Goal: Task Accomplishment & Management: Complete application form

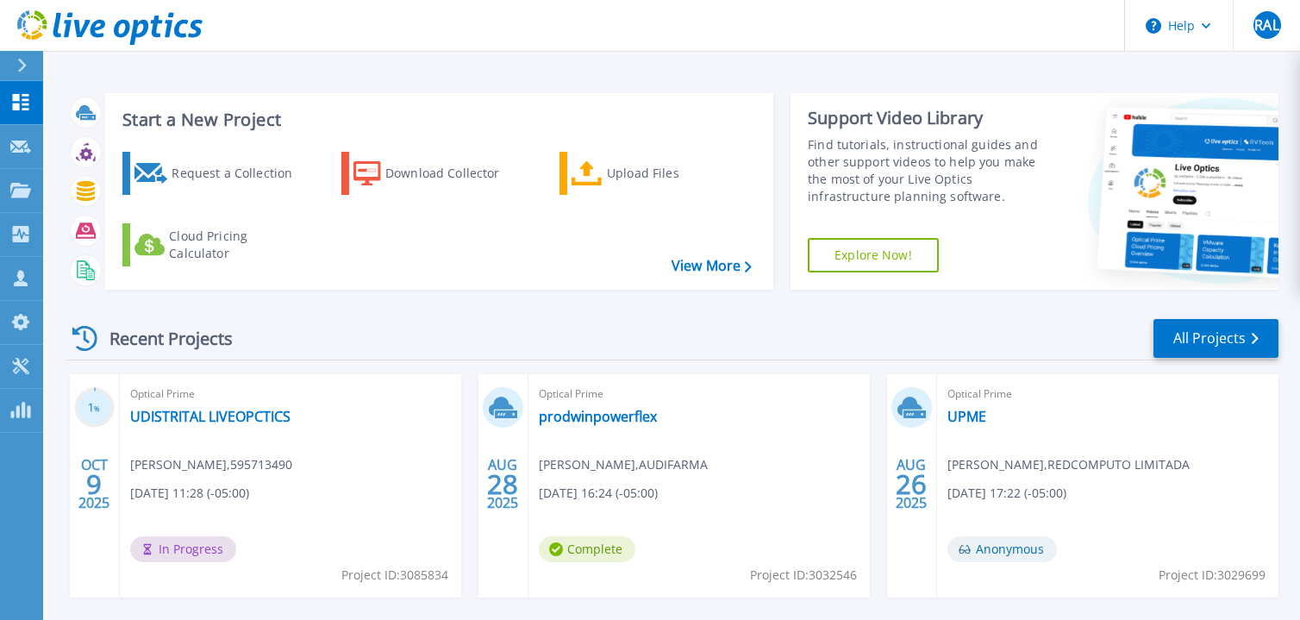
click at [23, 70] on icon at bounding box center [21, 66] width 9 height 14
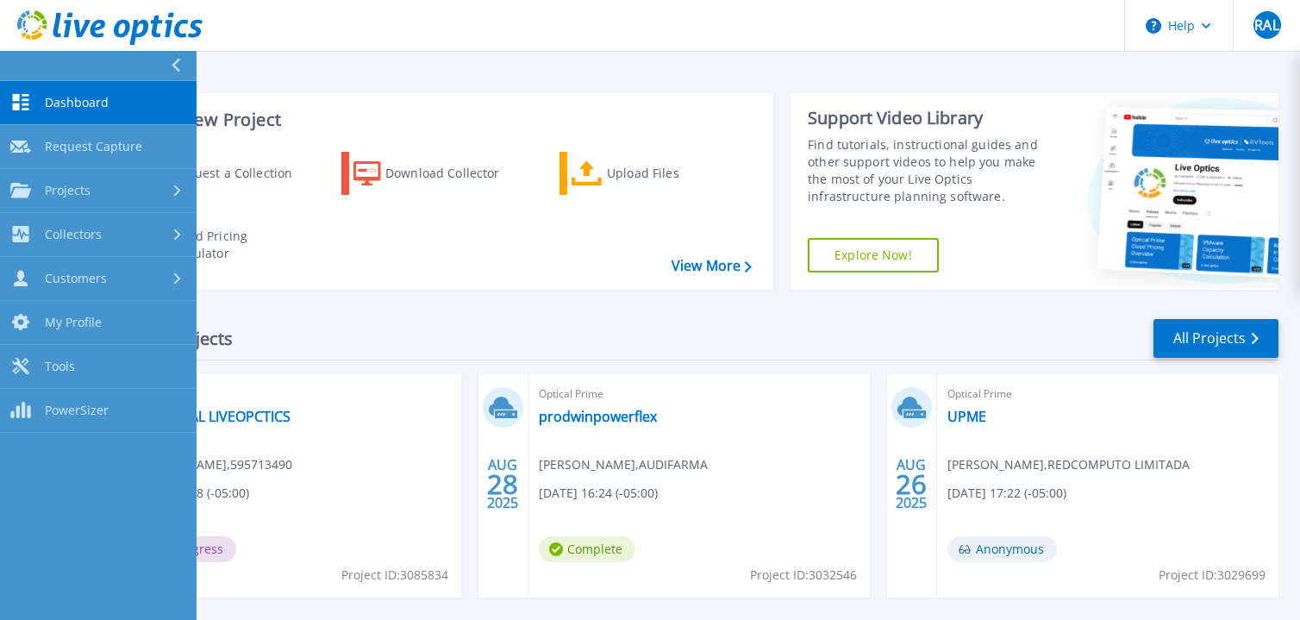
click at [143, 91] on link "Dashboard Dashboard" at bounding box center [98, 103] width 197 height 44
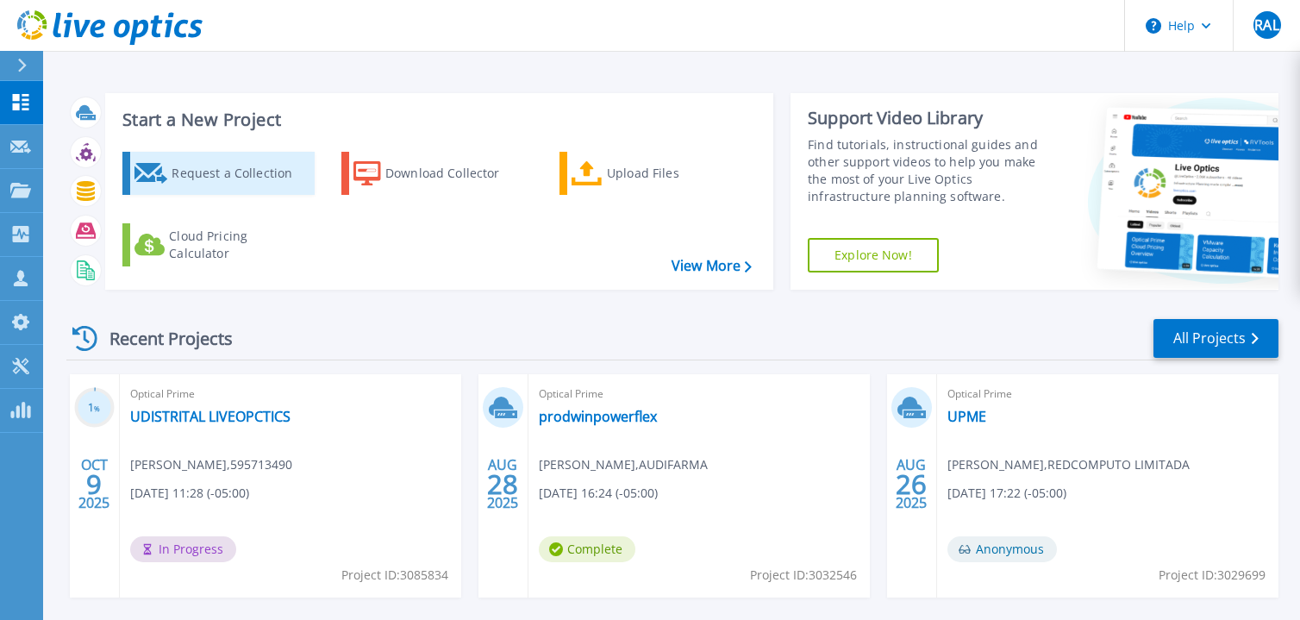
click at [189, 180] on div "Request a Collection" at bounding box center [241, 173] width 138 height 34
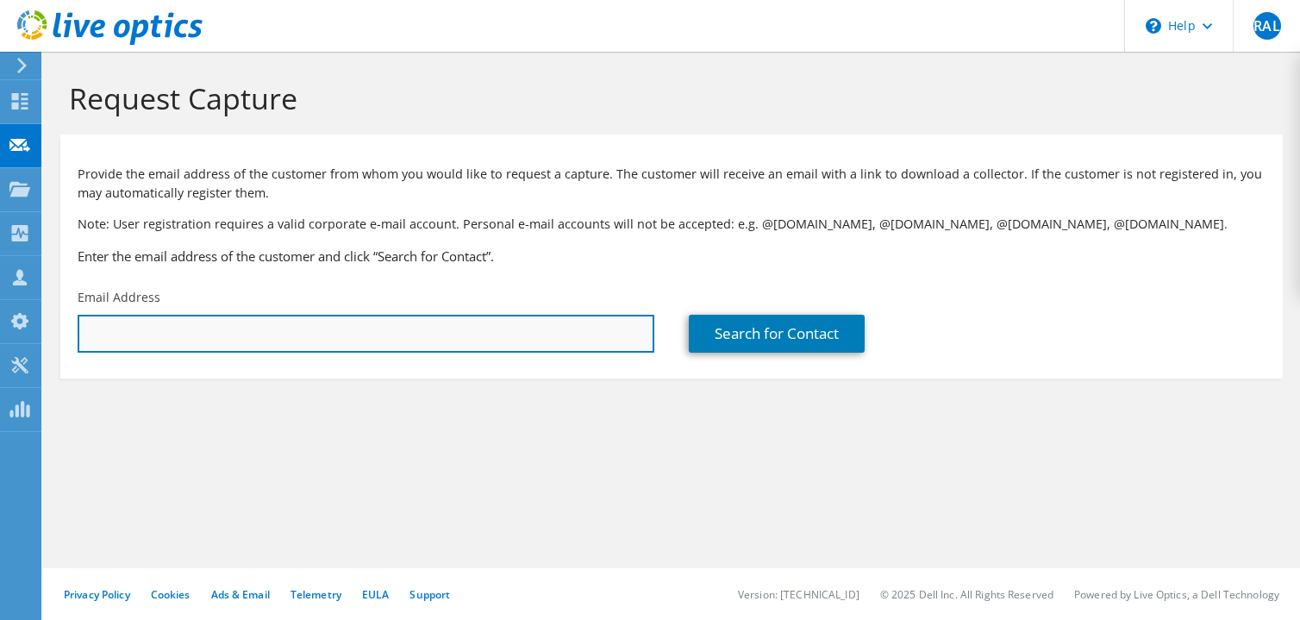
click at [315, 327] on input "text" at bounding box center [366, 334] width 577 height 38
paste input "[EMAIL_ADDRESS][PERSON_NAME][DOMAIN_NAME]"
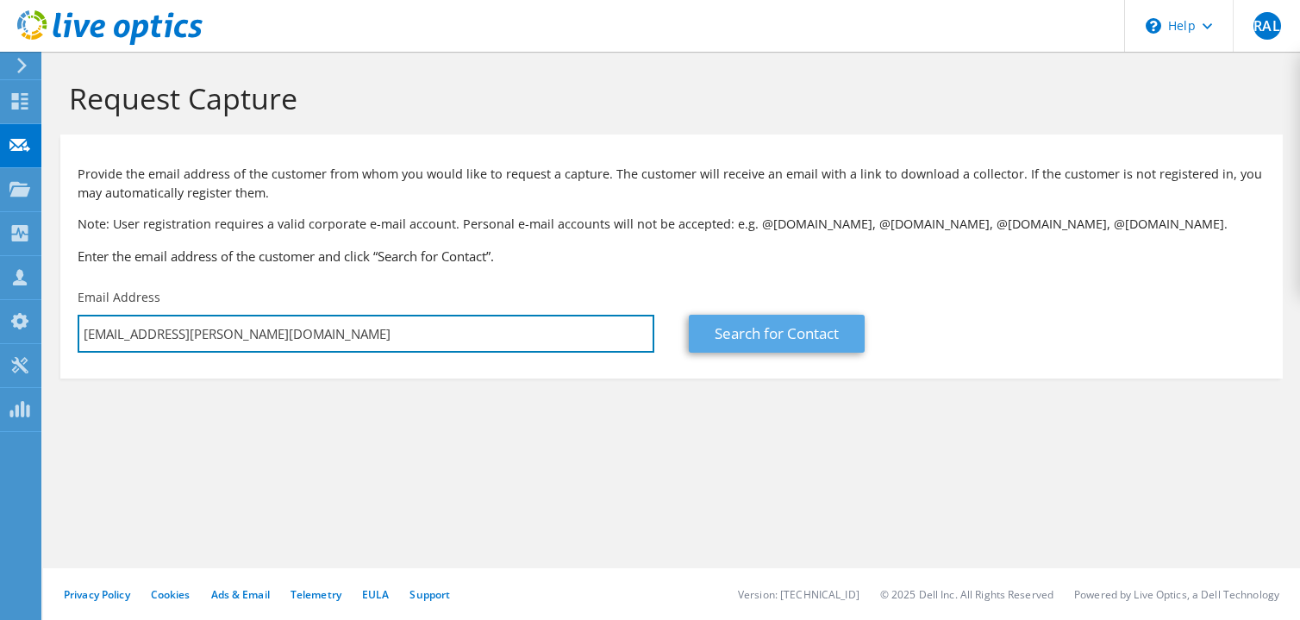
type input "[EMAIL_ADDRESS][PERSON_NAME][DOMAIN_NAME]"
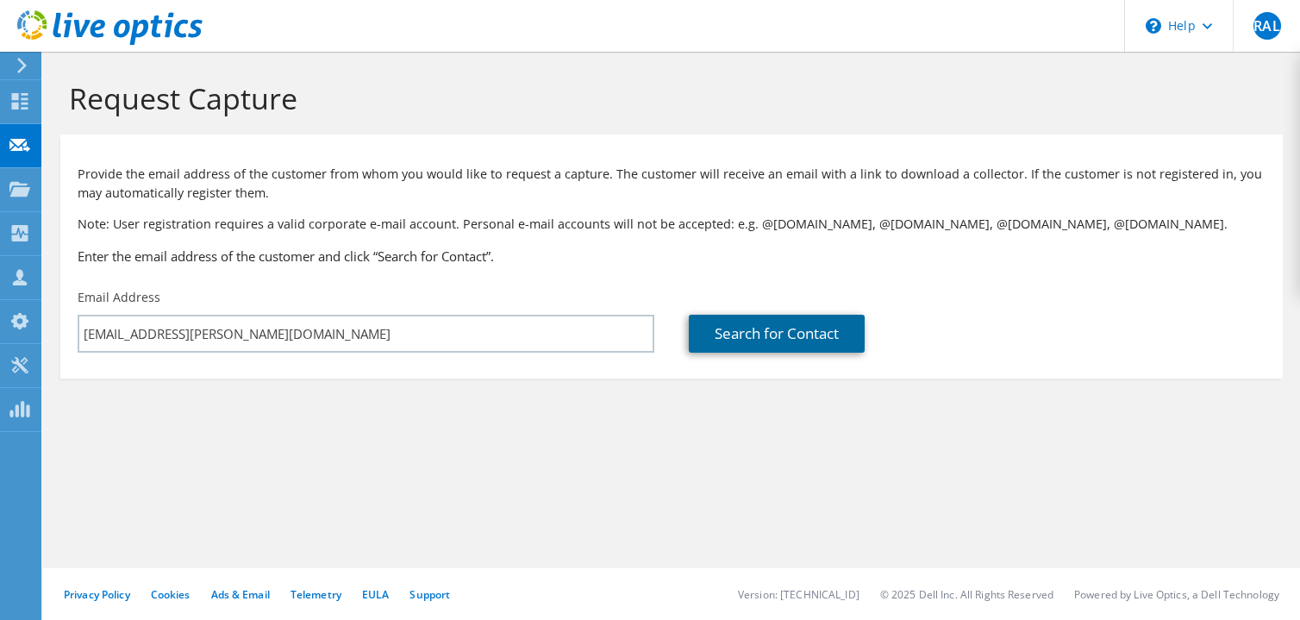
click at [813, 336] on link "Search for Contact" at bounding box center [777, 334] width 176 height 38
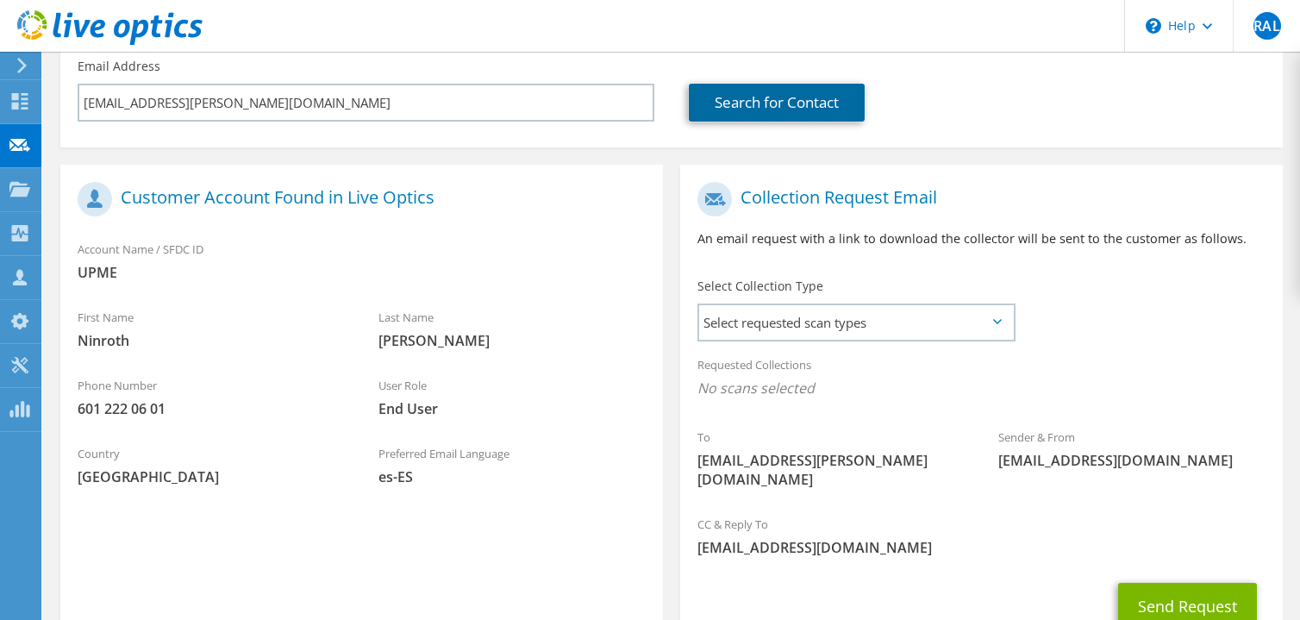
scroll to position [323, 0]
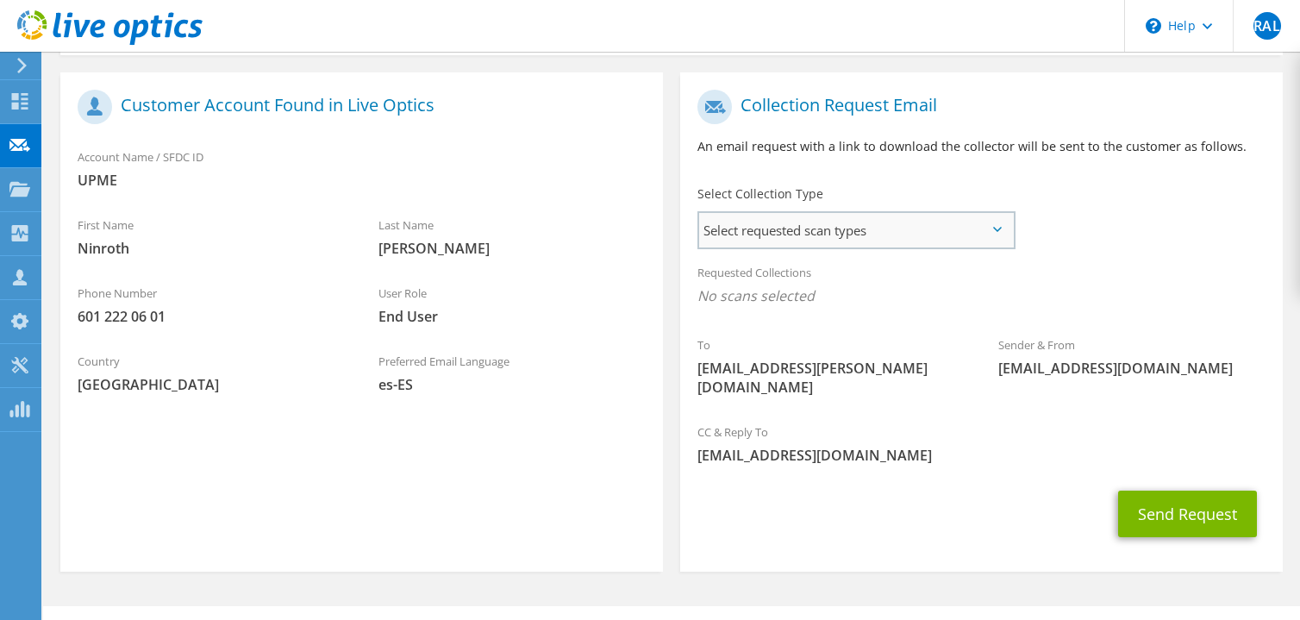
click at [915, 226] on span "Select requested scan types" at bounding box center [856, 230] width 314 height 34
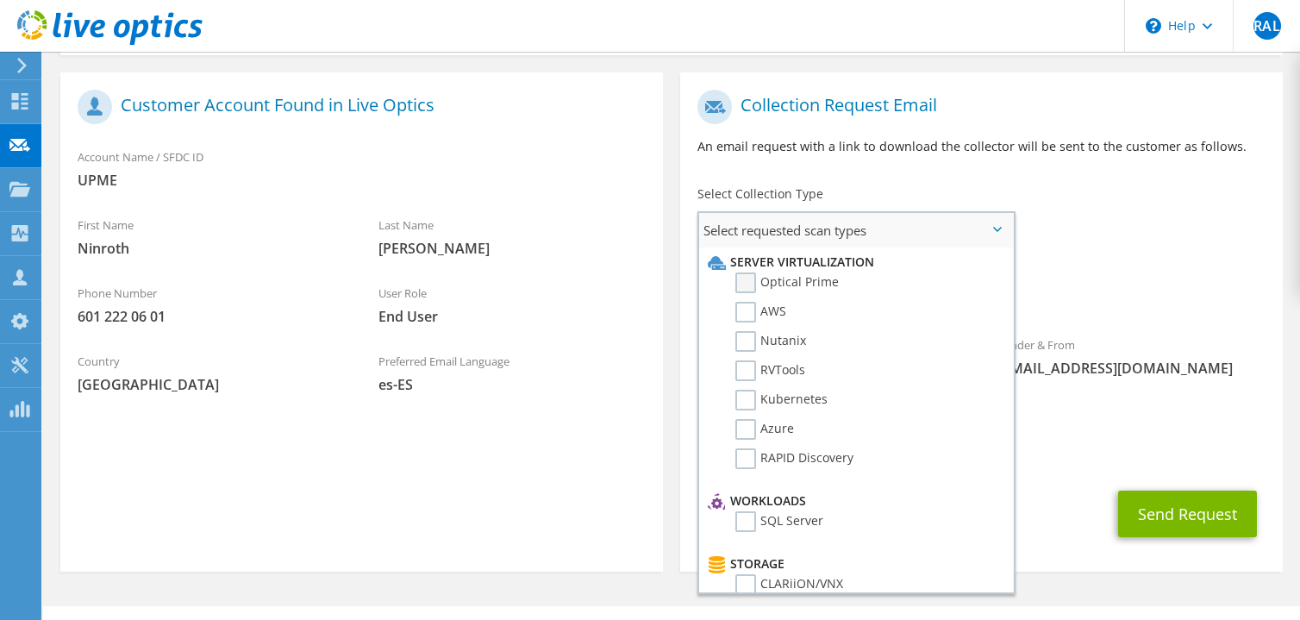
click at [744, 278] on label "Optical Prime" at bounding box center [786, 282] width 103 height 21
click at [0, 0] on input "Optical Prime" at bounding box center [0, 0] width 0 height 0
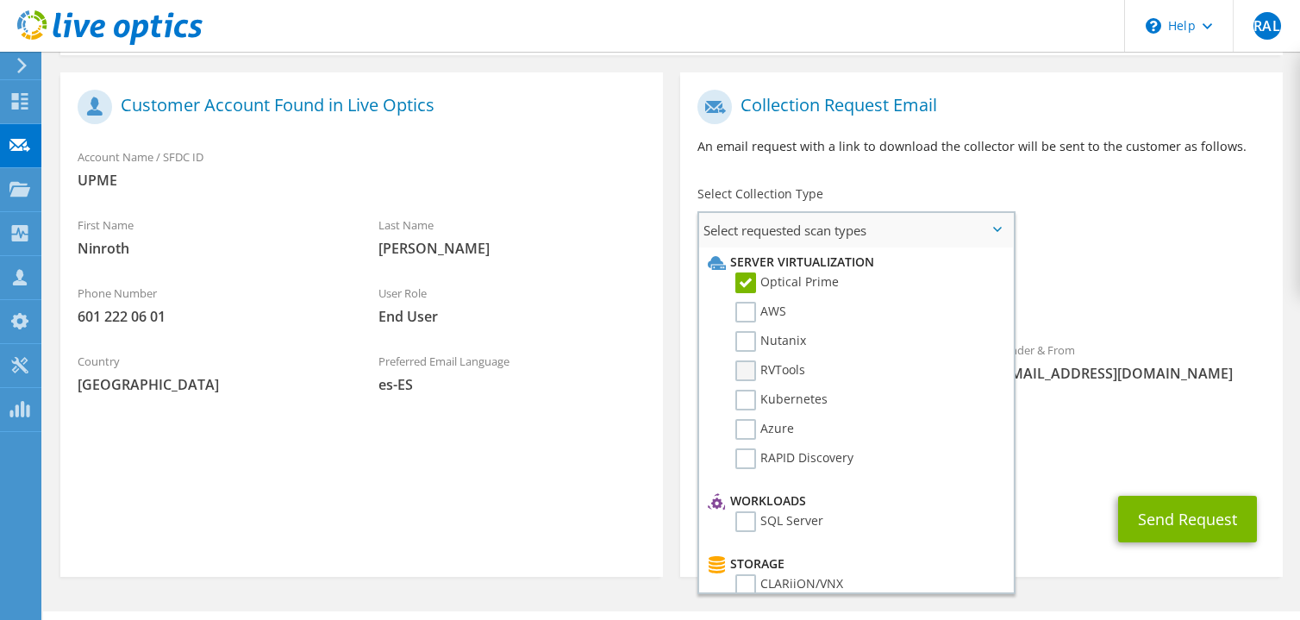
click at [742, 363] on label "RVTools" at bounding box center [770, 370] width 70 height 21
click at [0, 0] on input "RVTools" at bounding box center [0, 0] width 0 height 0
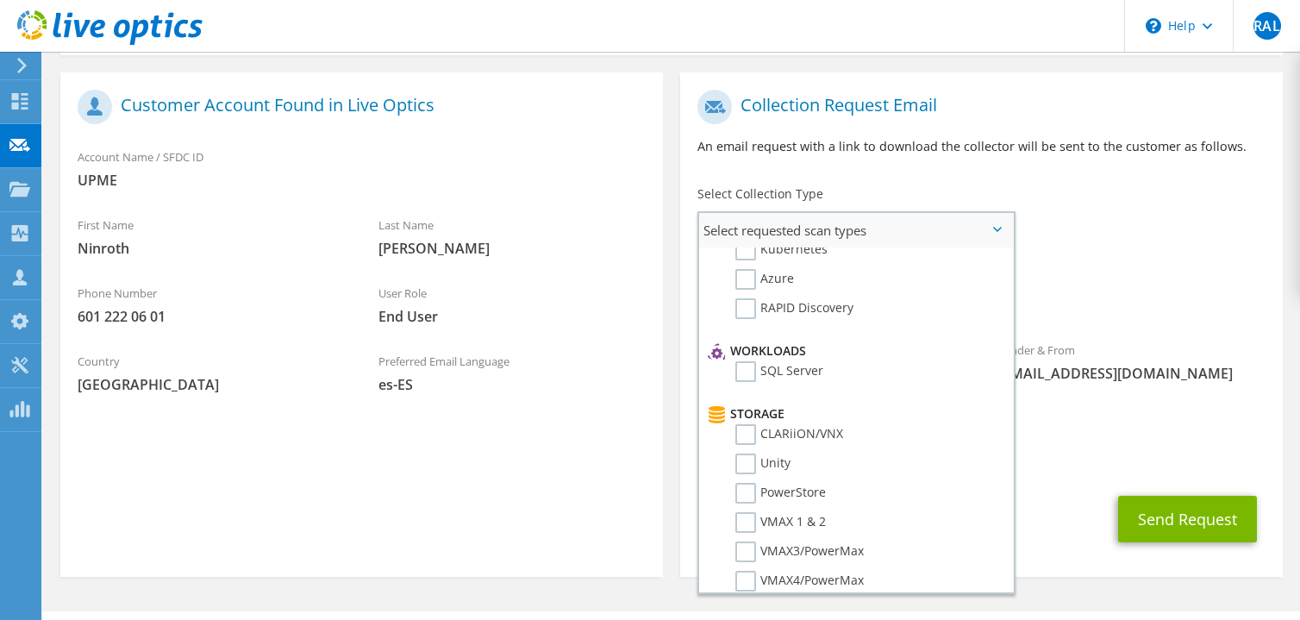
scroll to position [0, 0]
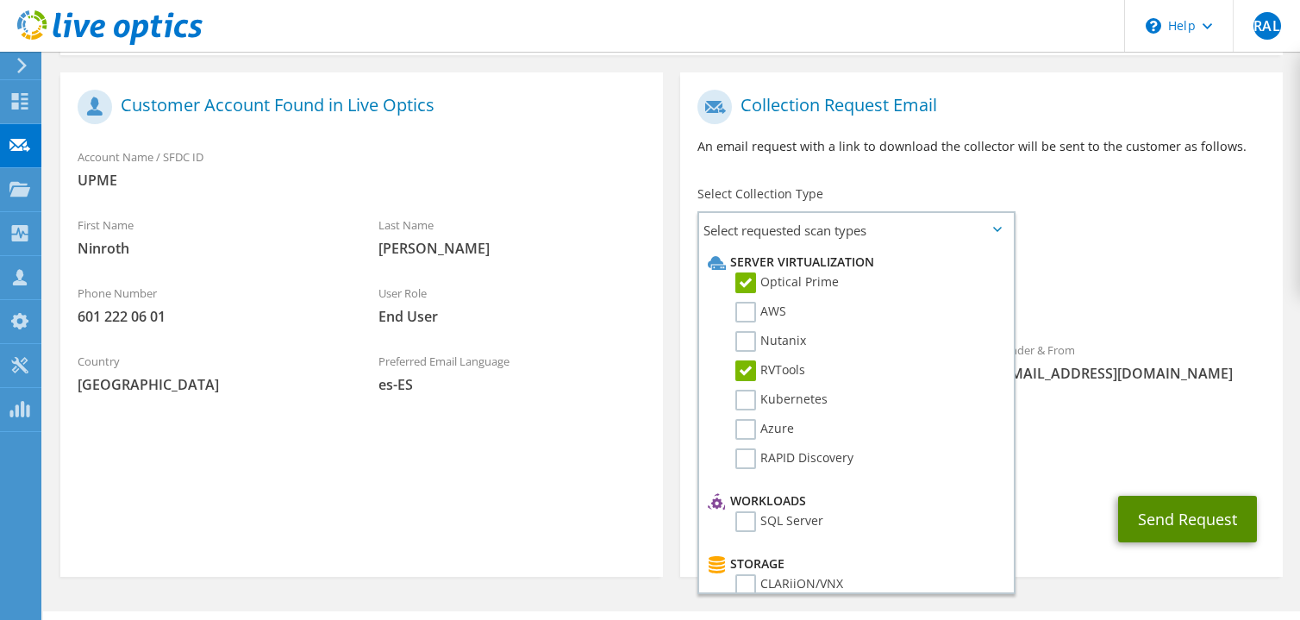
click at [1216, 505] on button "Send Request" at bounding box center [1187, 519] width 139 height 47
